Goal: Transaction & Acquisition: Purchase product/service

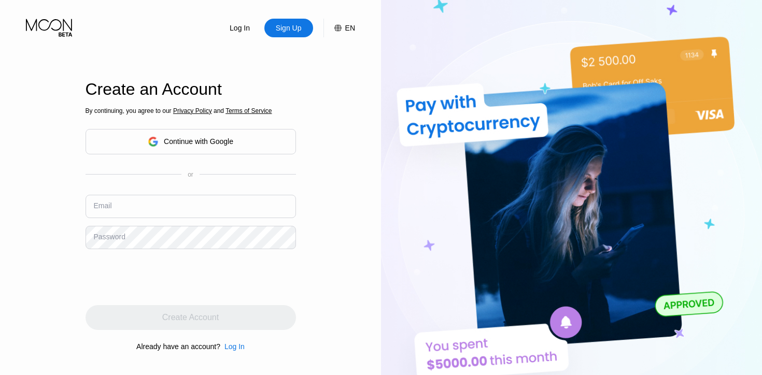
click at [212, 146] on div "Continue with Google" at bounding box center [191, 142] width 86 height 16
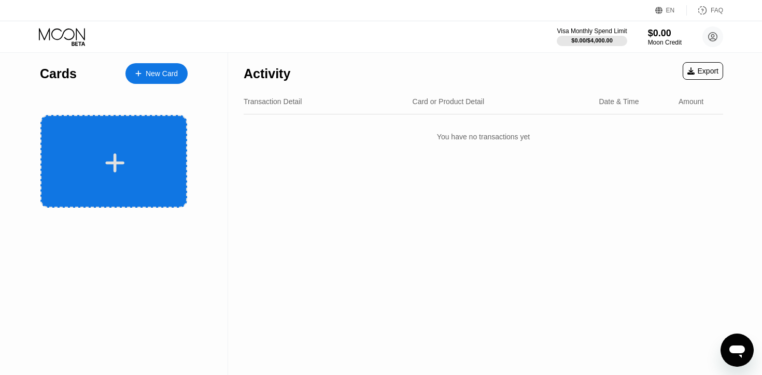
click at [158, 171] on div at bounding box center [115, 162] width 129 height 23
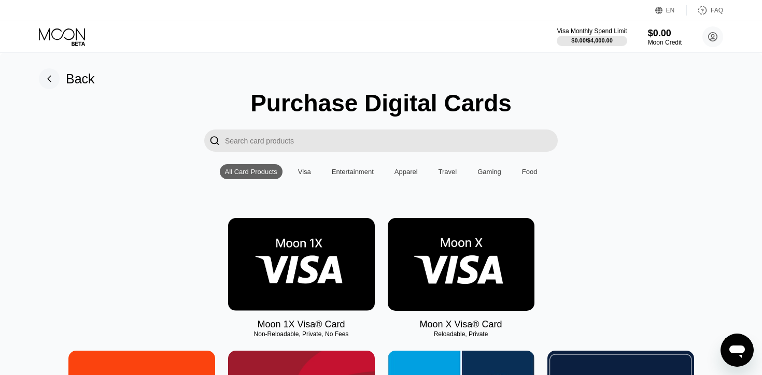
click at [431, 263] on img at bounding box center [461, 264] width 147 height 93
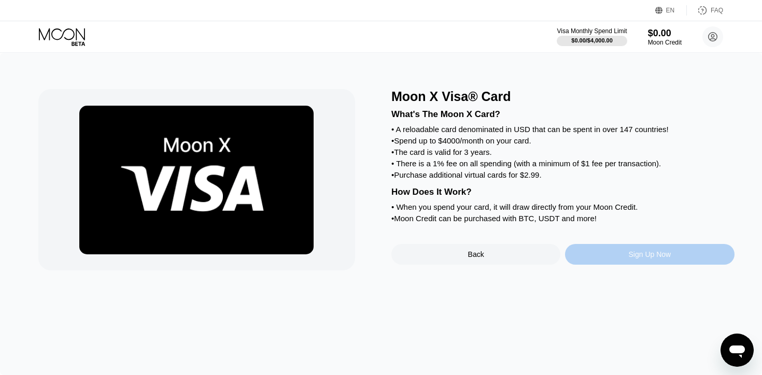
click at [618, 247] on div "Sign Up Now" at bounding box center [649, 254] width 169 height 21
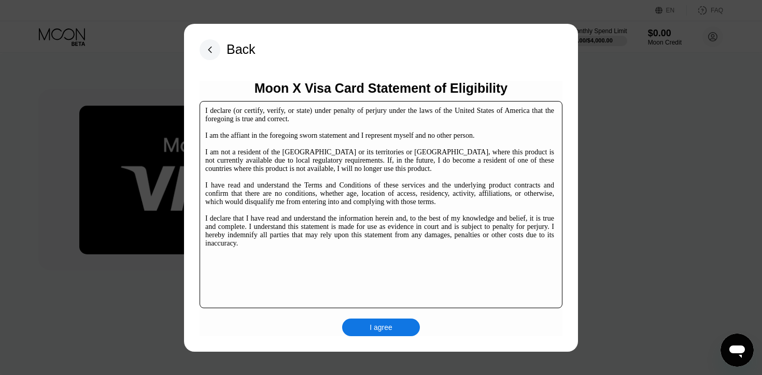
click at [382, 325] on div "I agree" at bounding box center [381, 327] width 23 height 9
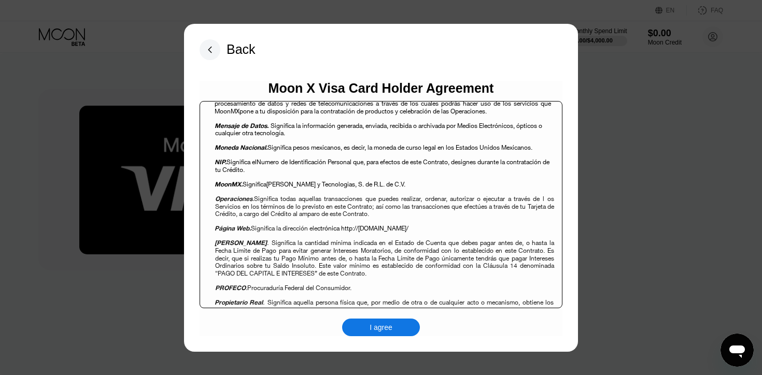
scroll to position [1001, 0]
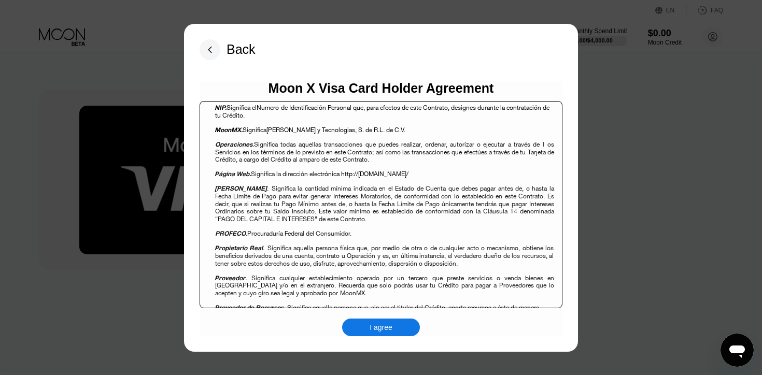
click at [401, 326] on div "I agree" at bounding box center [381, 328] width 78 height 18
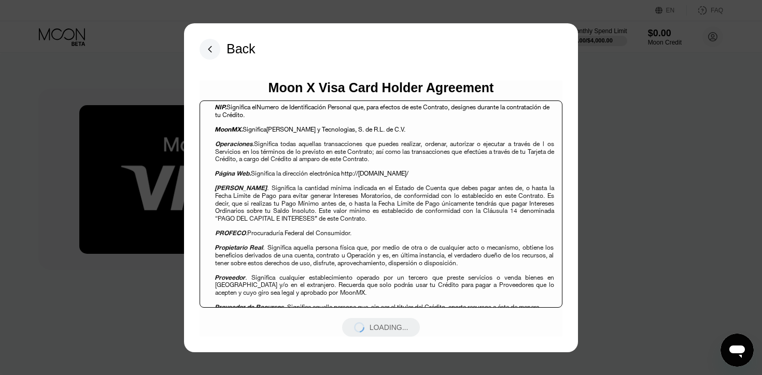
scroll to position [0, 0]
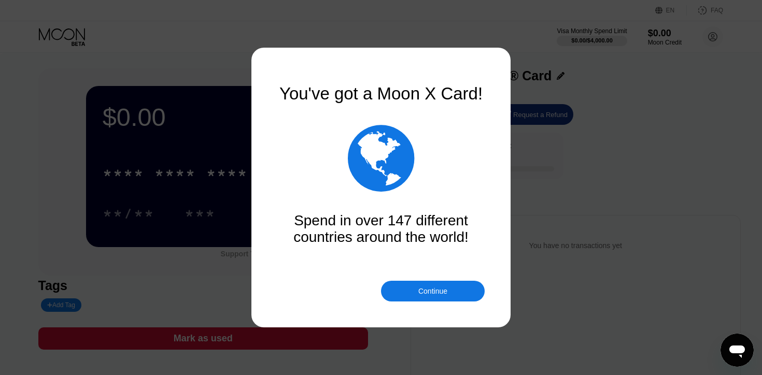
click at [396, 296] on div "Continue" at bounding box center [433, 291] width 104 height 21
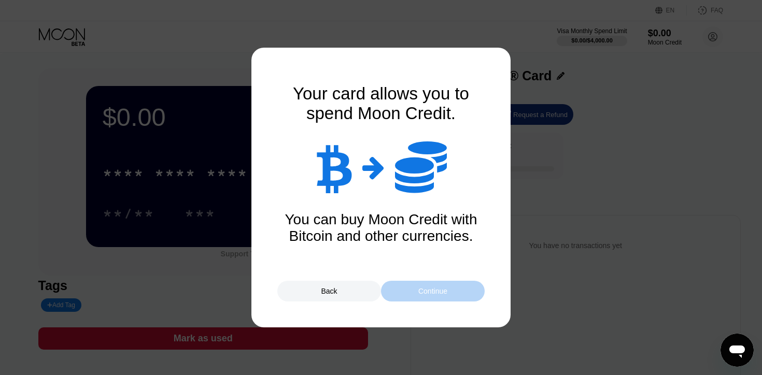
click at [396, 296] on div "Continue" at bounding box center [433, 291] width 104 height 21
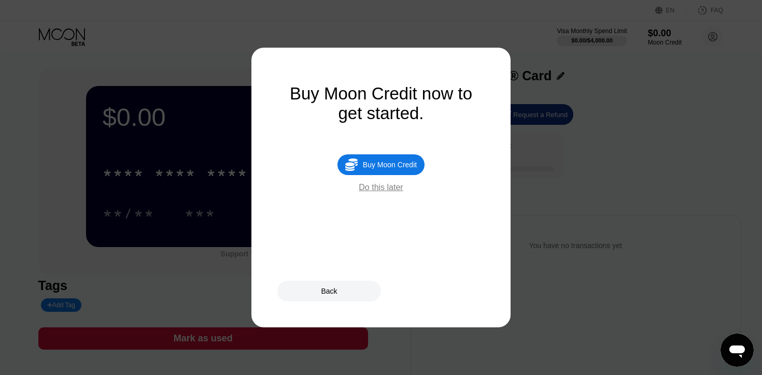
click at [408, 164] on div "Buy Moon Credit" at bounding box center [390, 165] width 54 height 8
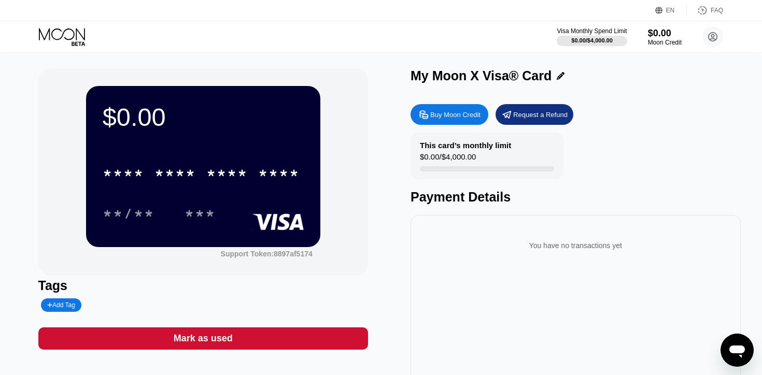
type input "0"
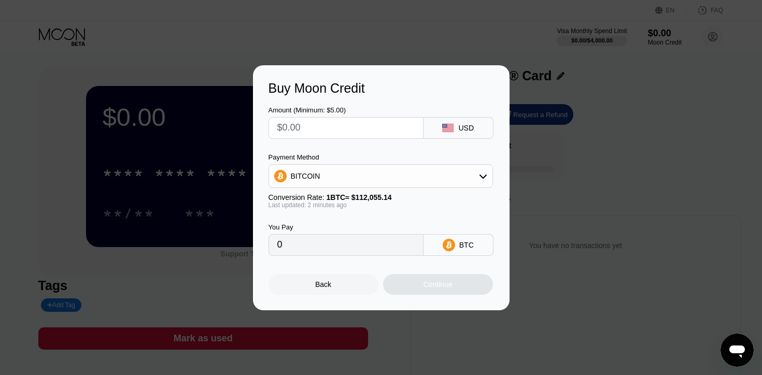
click at [361, 137] on input "text" at bounding box center [345, 128] width 137 height 21
type input "$5"
type input "0.00004463"
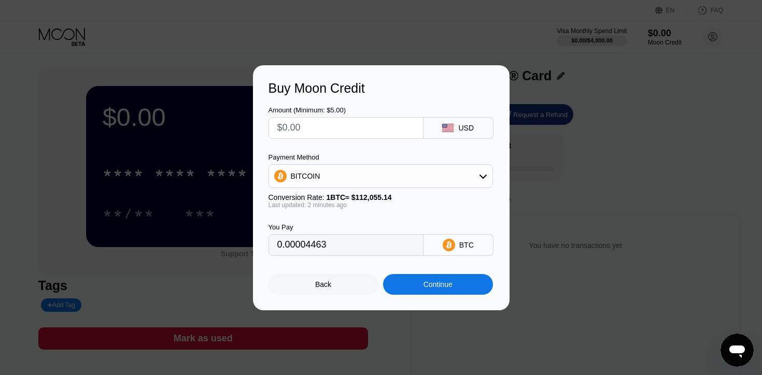
type input "0"
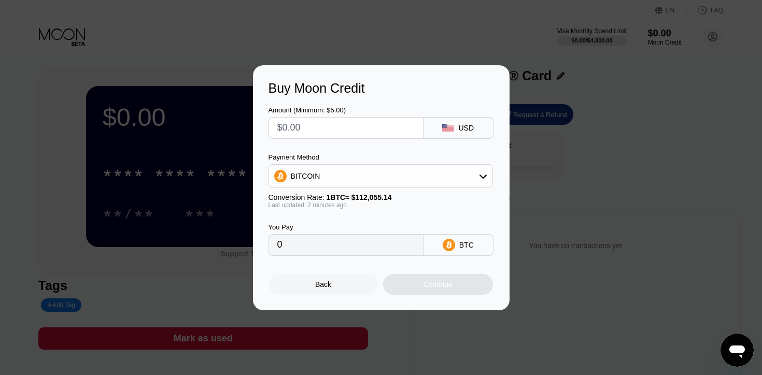
type input "$8"
type input "0.00007140"
type input "0"
type input "$7"
type input "0.00006247"
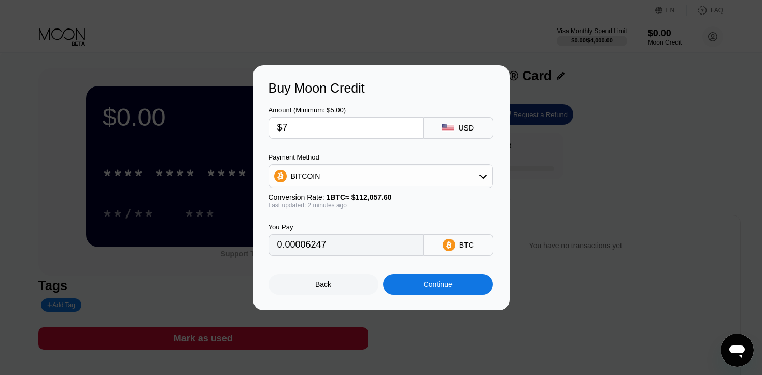
click at [436, 286] on div "Continue" at bounding box center [438, 284] width 29 height 8
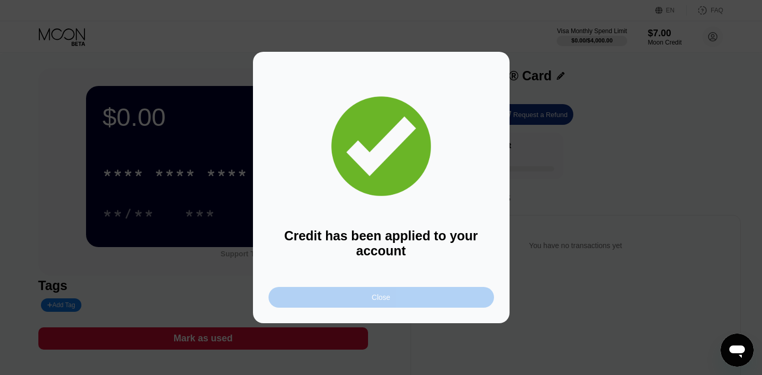
click at [415, 303] on div "Close" at bounding box center [381, 297] width 225 height 21
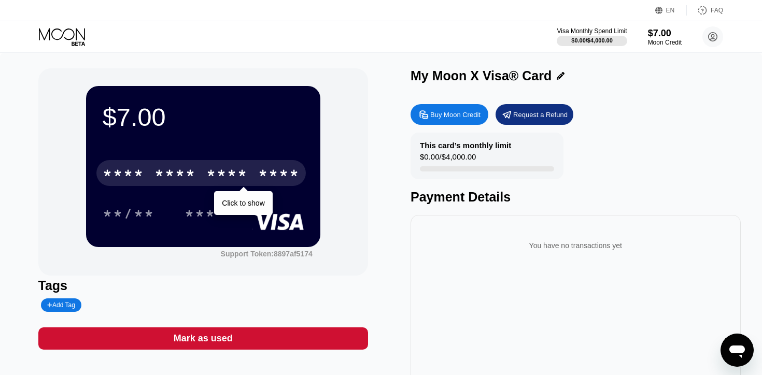
click at [269, 171] on div "****" at bounding box center [278, 174] width 41 height 17
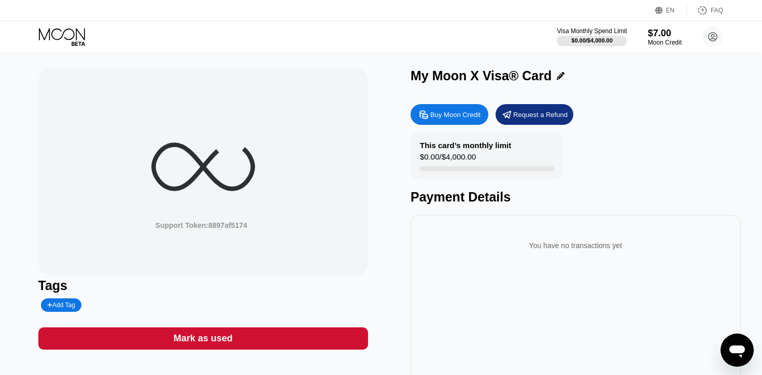
click at [277, 290] on div "Tags" at bounding box center [203, 285] width 330 height 15
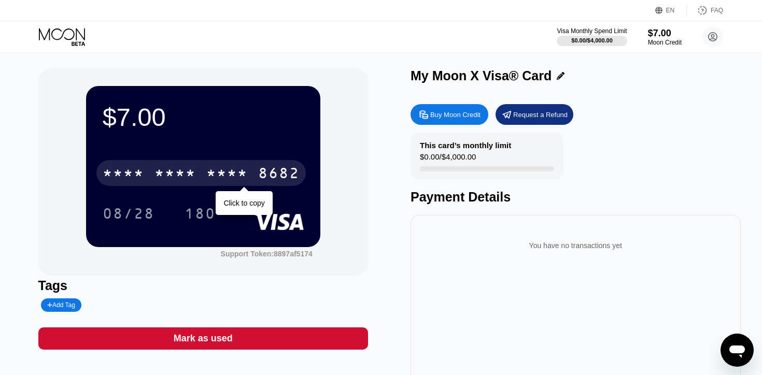
click at [264, 175] on div "8682" at bounding box center [278, 174] width 41 height 17
click at [234, 171] on div "2388" at bounding box center [226, 174] width 41 height 17
click at [234, 171] on div "* * * *" at bounding box center [226, 174] width 41 height 17
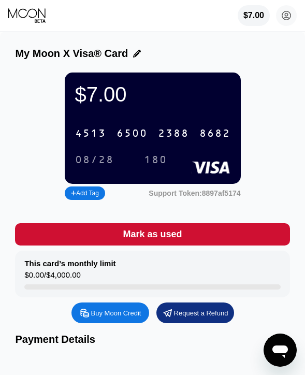
click at [110, 133] on div "[CREDIT_CARD_NUMBER]" at bounding box center [153, 133] width 168 height 21
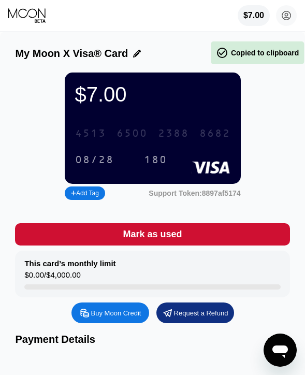
click at [110, 134] on div "[CREDIT_CARD_NUMBER]" at bounding box center [153, 133] width 168 height 21
